Goal: Transaction & Acquisition: Purchase product/service

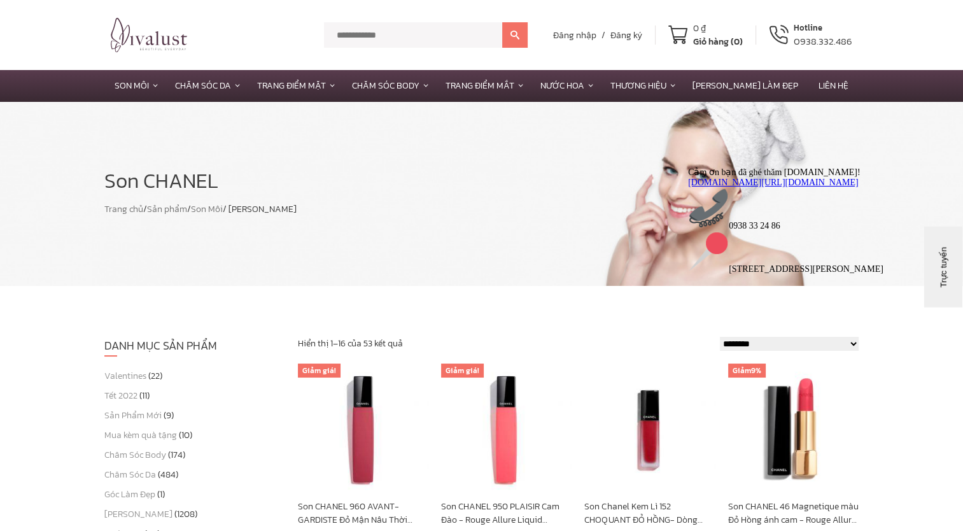
click at [460, 32] on input "text" at bounding box center [413, 34] width 178 height 25
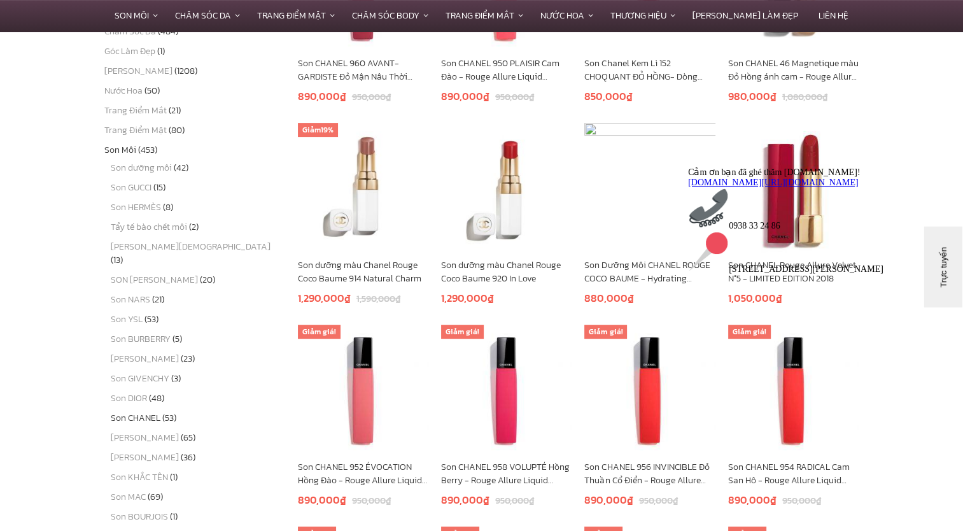
scroll to position [316, 0]
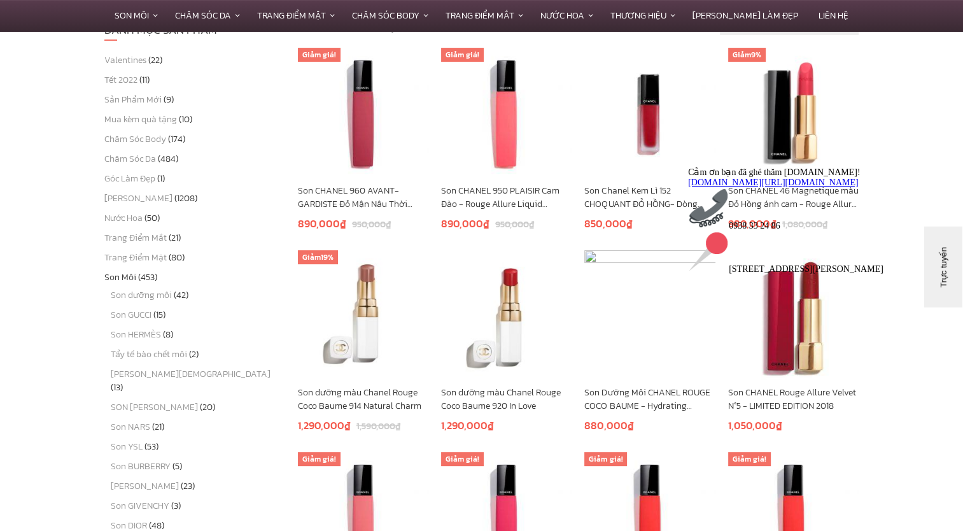
drag, startPoint x: 901, startPoint y: 177, endPoint x: 1577, endPoint y: 351, distance: 698.0
click at [688, 167] on icon "Thu hút chú ý đến tính năng trò chuyện" at bounding box center [688, 167] width 0 height 0
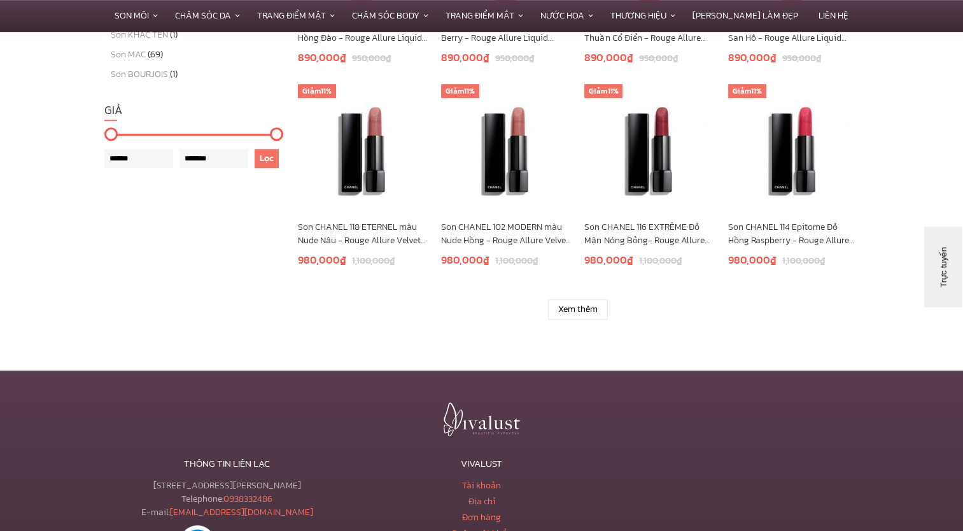
scroll to position [889, 0]
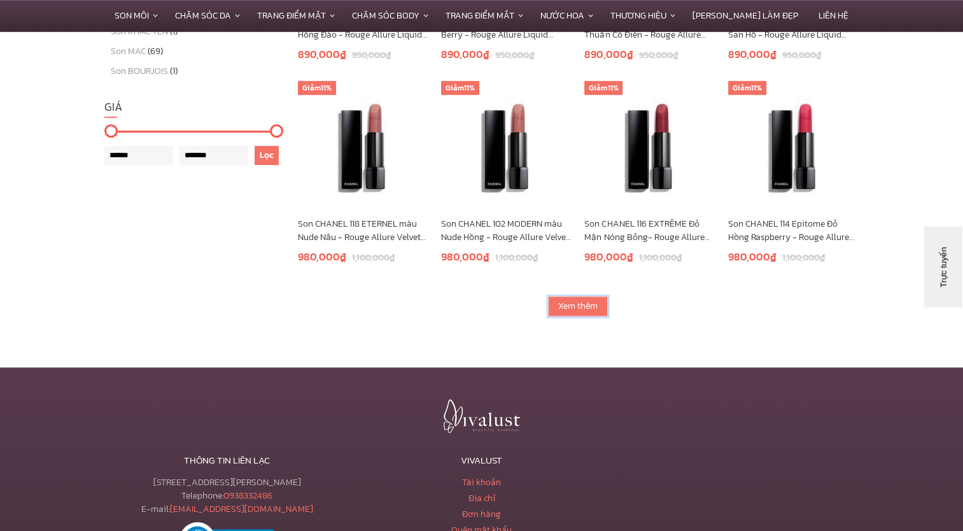
click at [572, 299] on link "Xem thêm" at bounding box center [578, 306] width 60 height 20
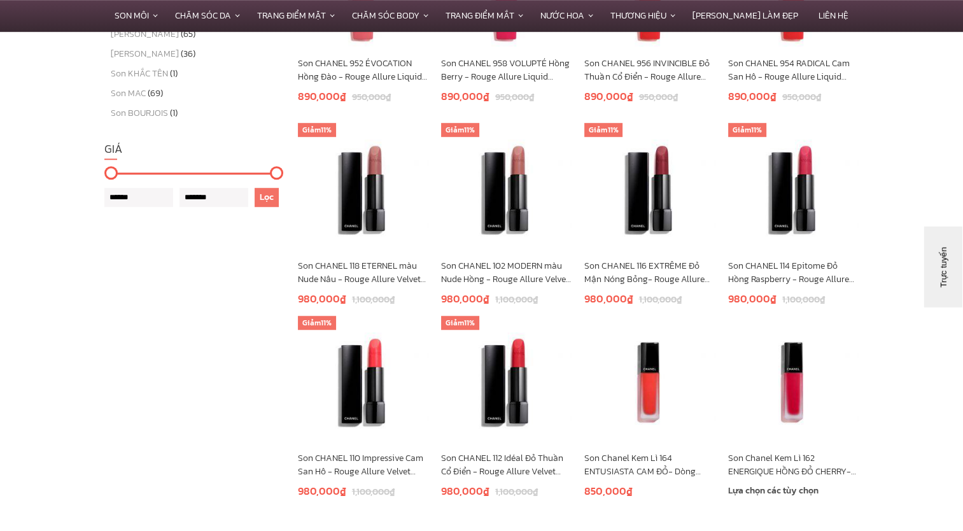
scroll to position [825, 0]
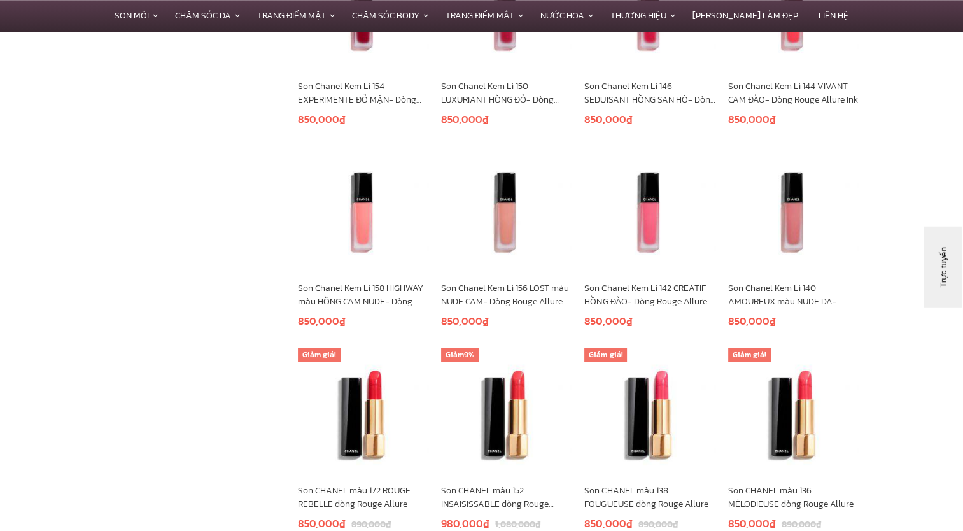
scroll to position [1589, 0]
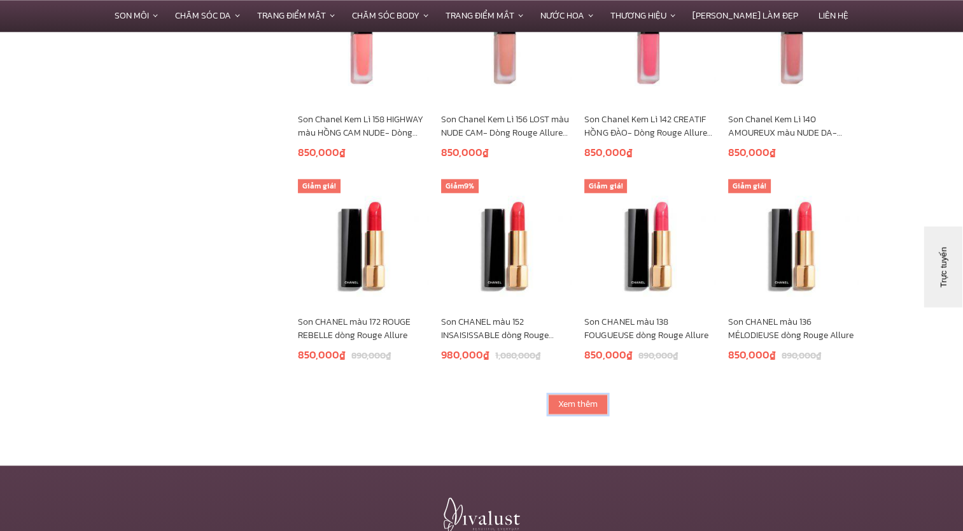
click at [556, 401] on link "Xem thêm" at bounding box center [578, 404] width 60 height 20
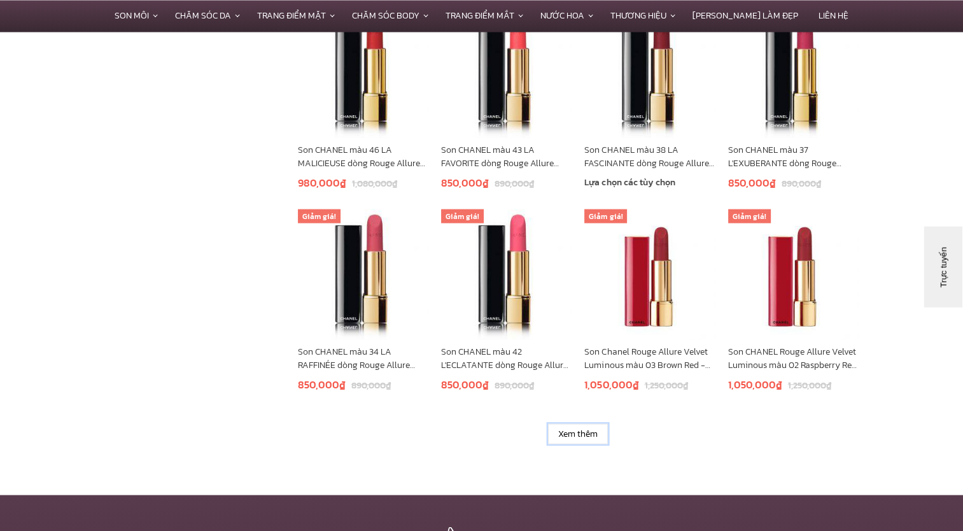
scroll to position [2480, 0]
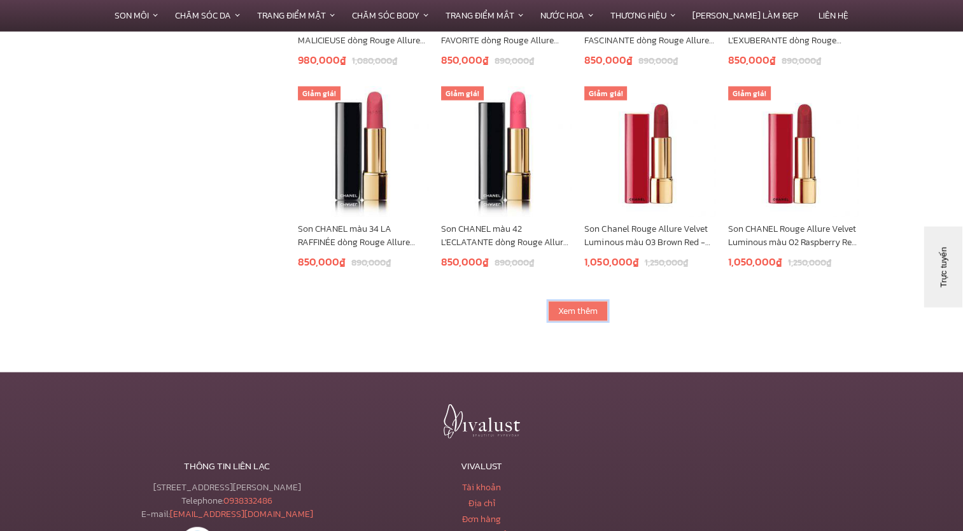
click at [572, 306] on link "Xem thêm" at bounding box center [578, 311] width 60 height 20
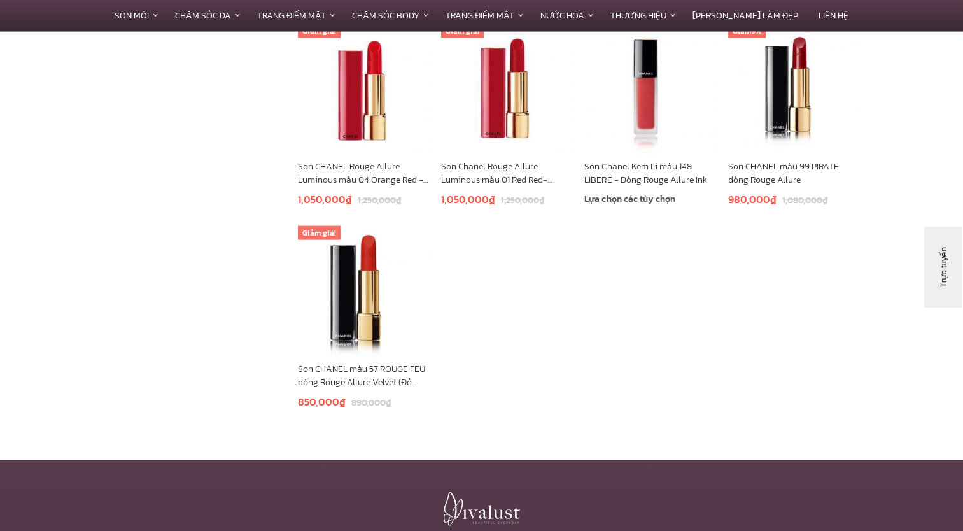
scroll to position [2416, 0]
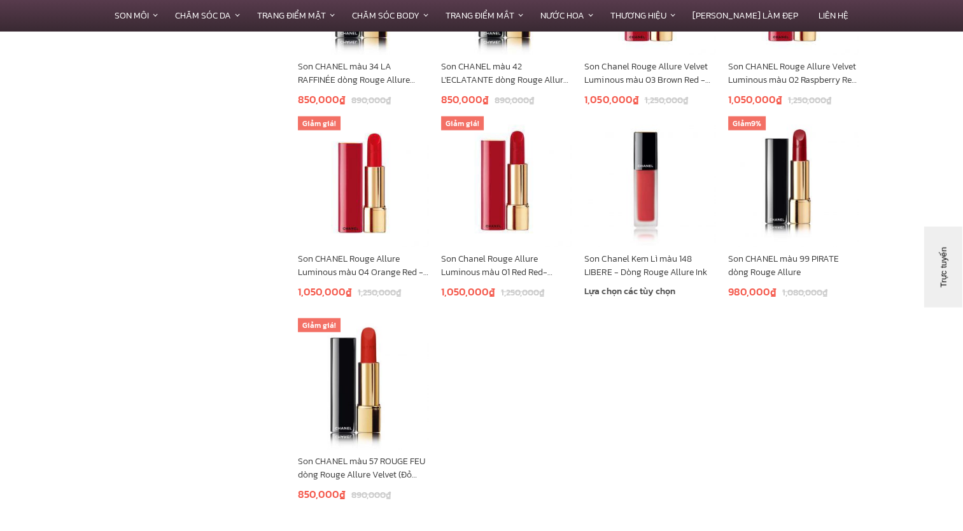
scroll to position [2671, 0]
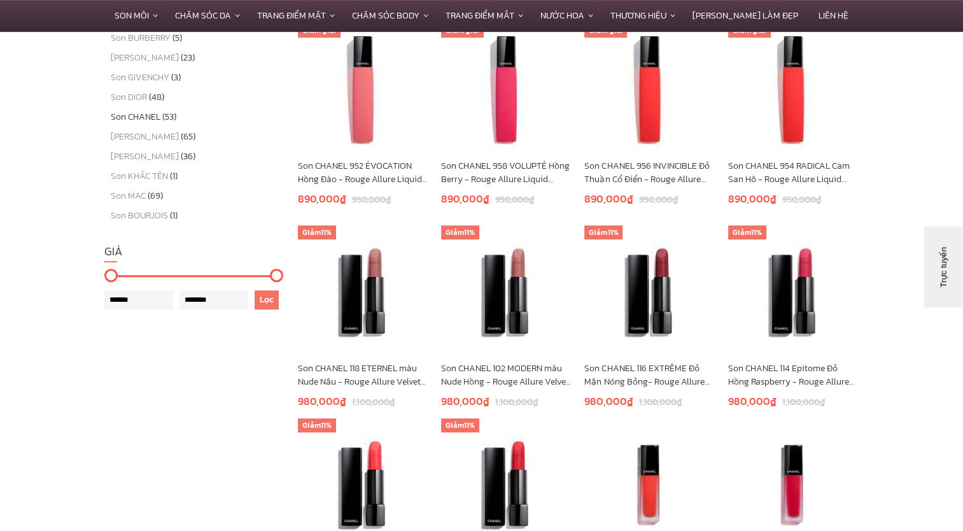
scroll to position [507, 0]
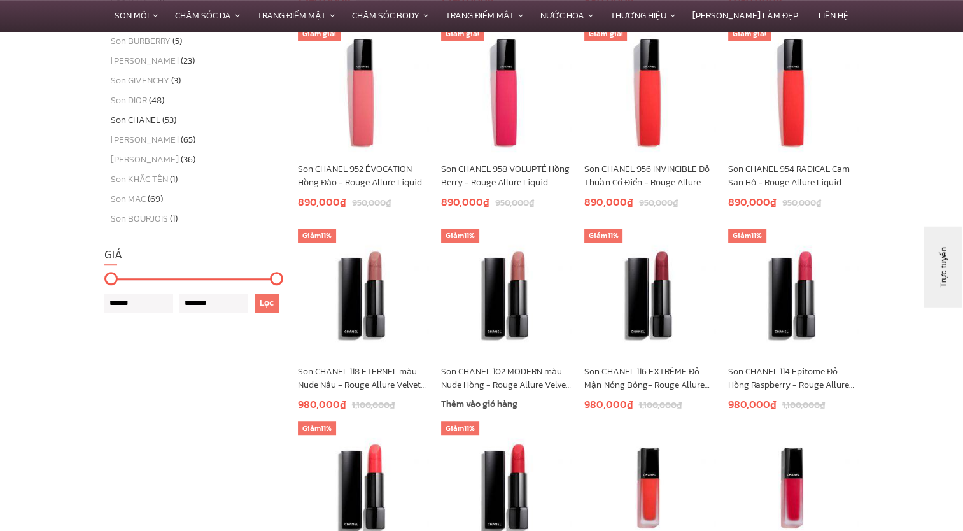
scroll to position [889, 0]
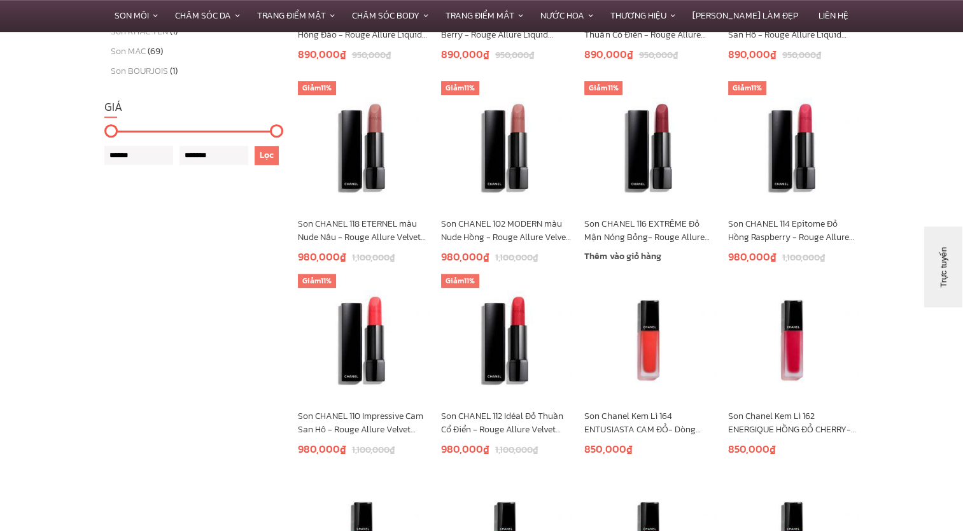
click at [633, 146] on img at bounding box center [649, 146] width 130 height 130
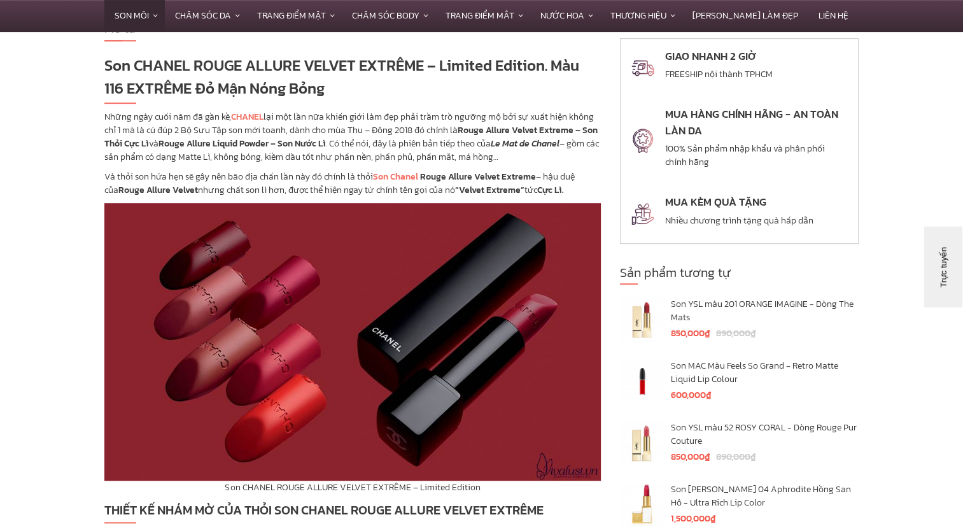
scroll to position [637, 0]
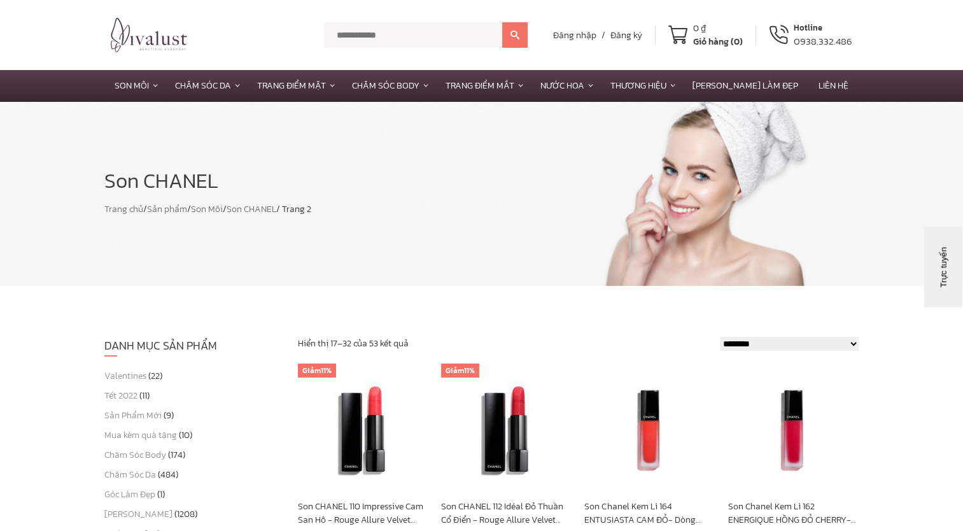
click at [468, 31] on input "text" at bounding box center [413, 34] width 178 height 25
type input "******"
click at [502, 22] on button at bounding box center [514, 34] width 25 height 25
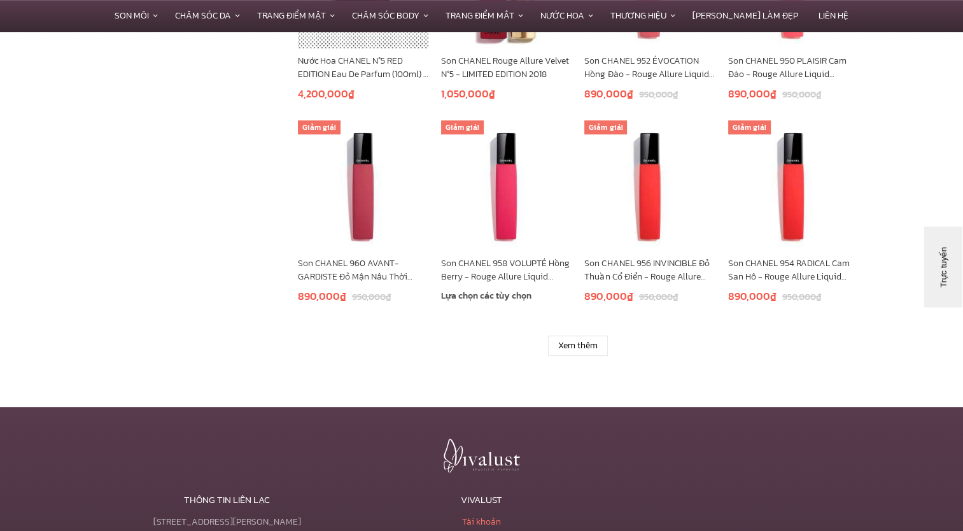
scroll to position [827, 0]
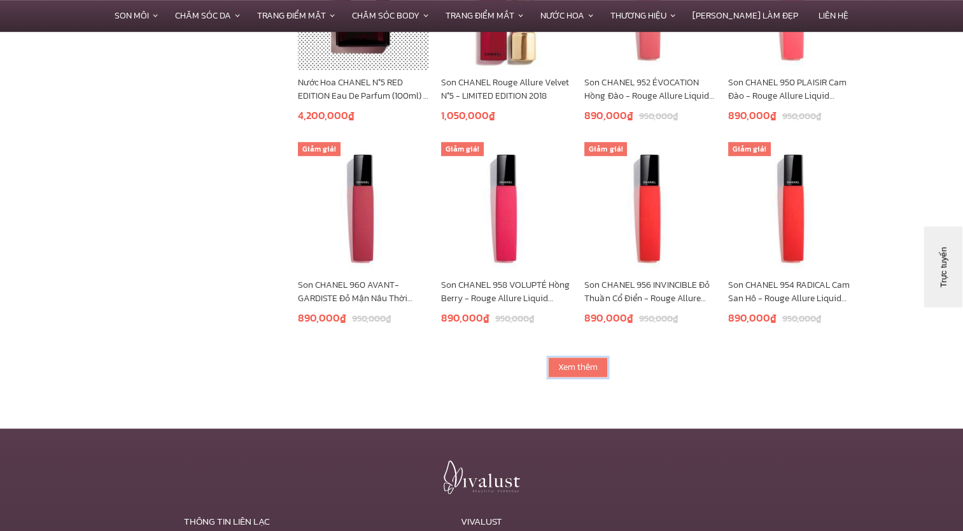
click at [574, 359] on link "Xem thêm" at bounding box center [578, 367] width 60 height 20
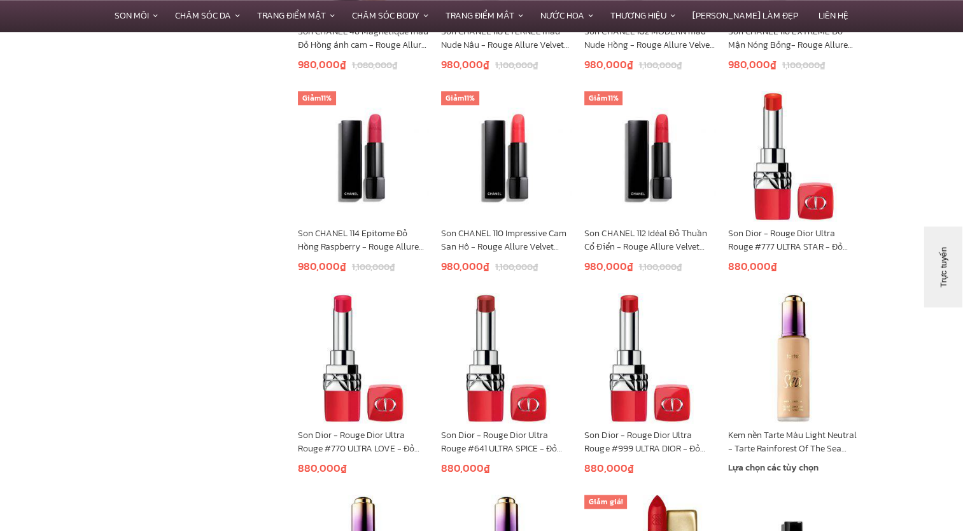
scroll to position [1591, 0]
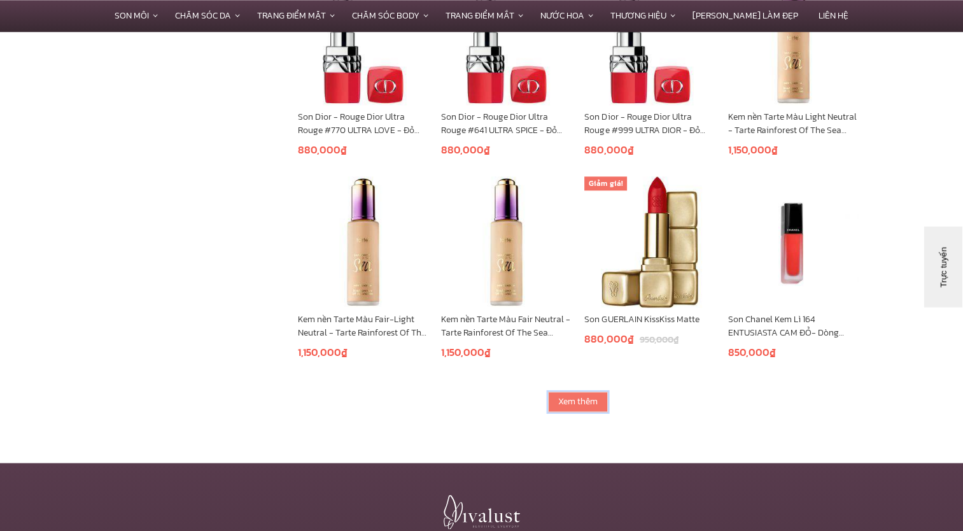
click at [581, 404] on link "Xem thêm" at bounding box center [578, 401] width 60 height 20
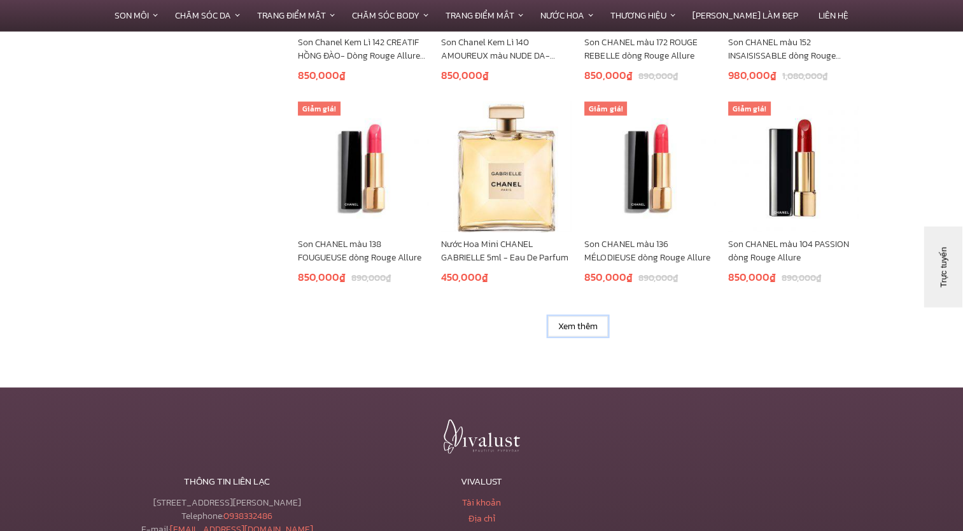
scroll to position [2482, 0]
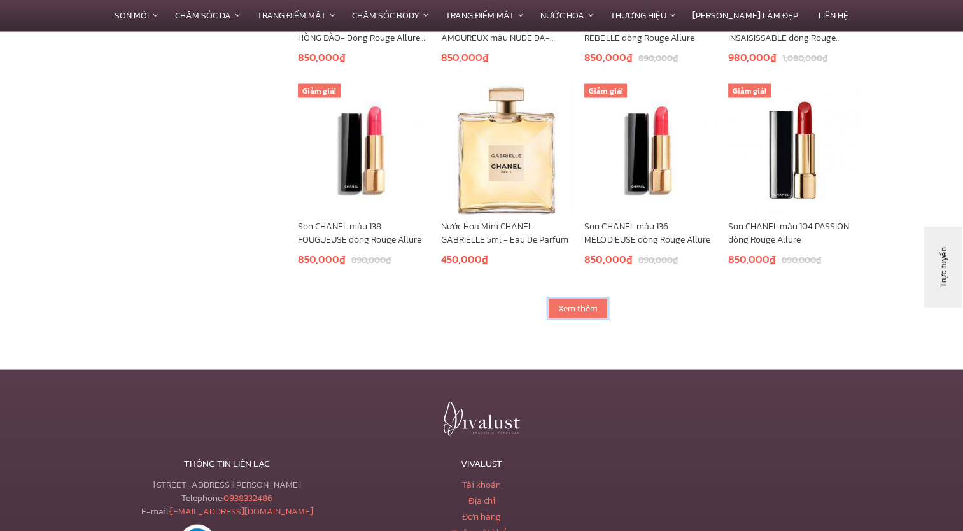
click at [596, 302] on link "Xem thêm" at bounding box center [578, 309] width 60 height 20
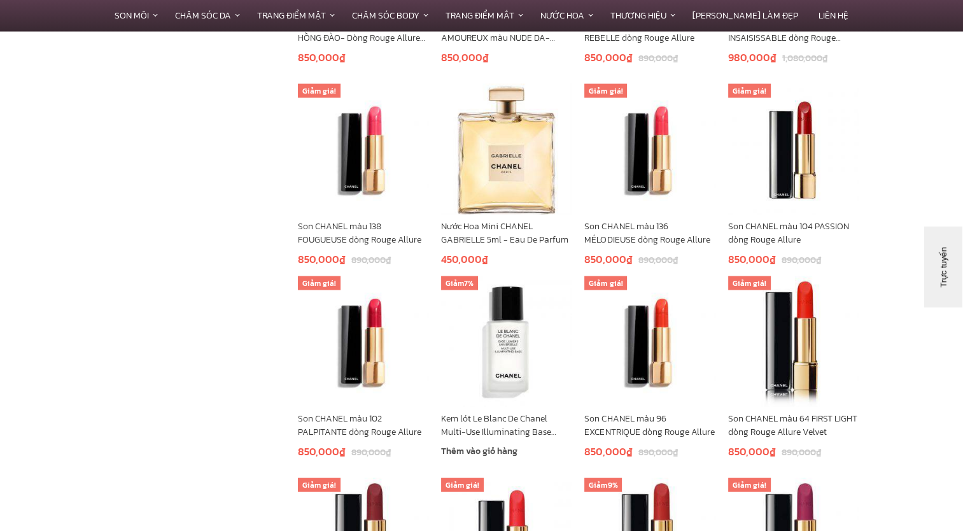
scroll to position [2673, 0]
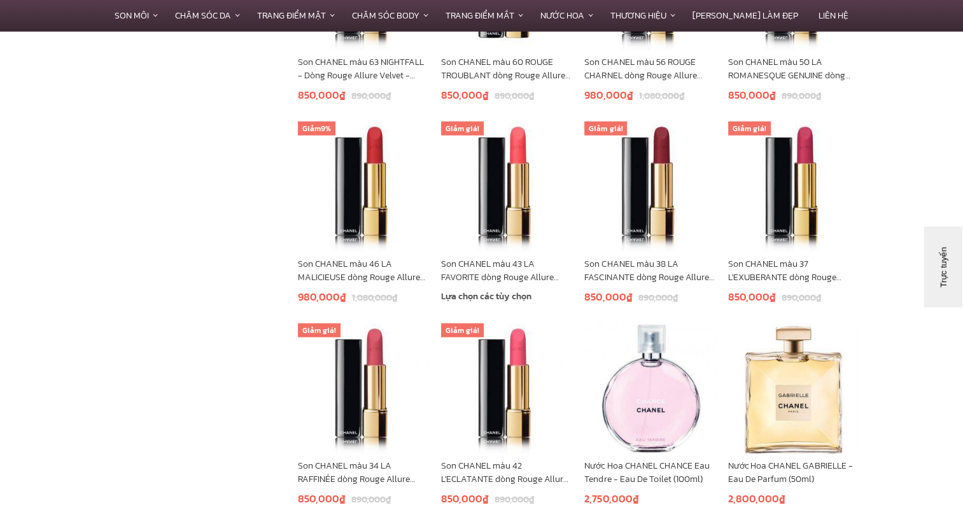
scroll to position [3183, 0]
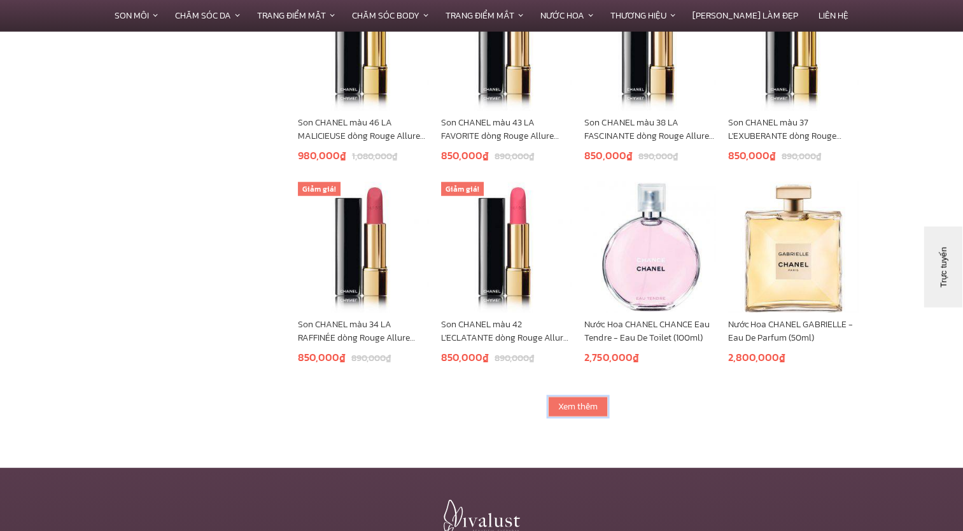
click at [572, 414] on link "Xem thêm" at bounding box center [578, 407] width 60 height 20
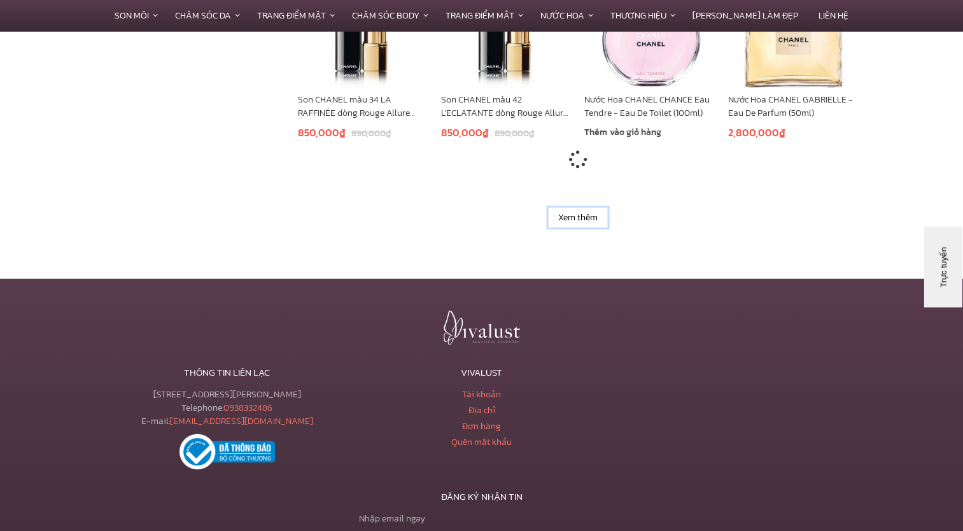
scroll to position [3437, 0]
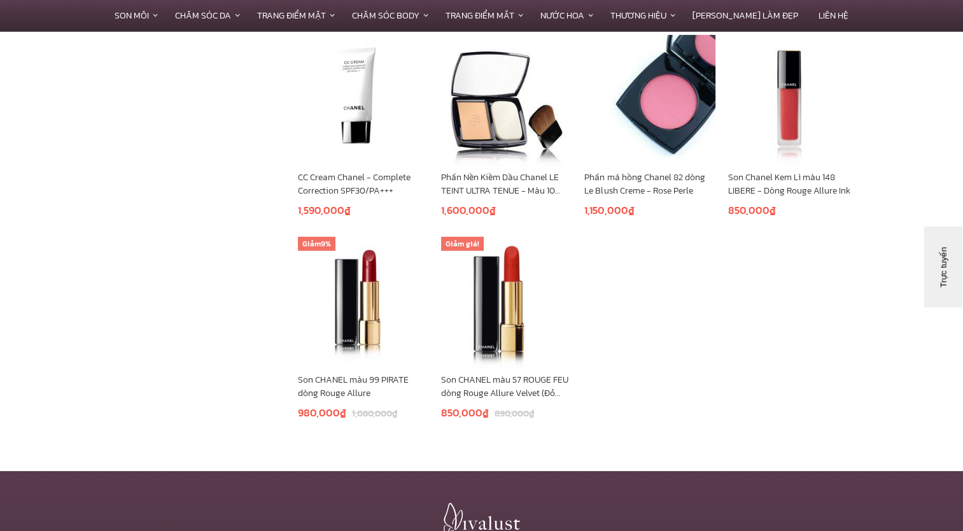
scroll to position [3883, 0]
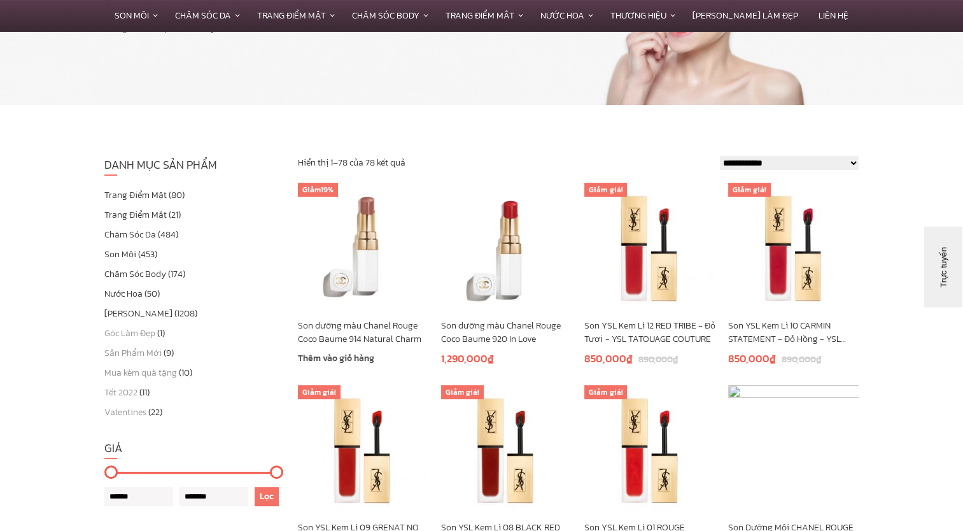
scroll to position [191, 0]
